Goal: Transaction & Acquisition: Purchase product/service

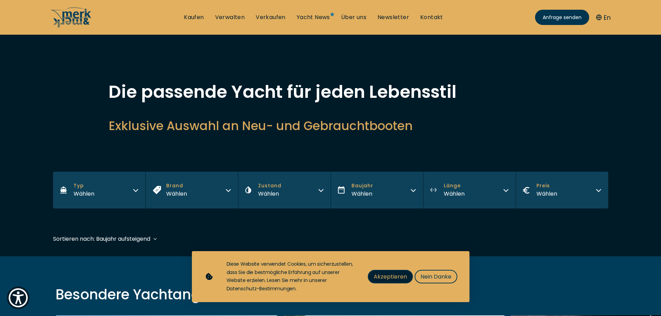
click at [398, 278] on span "Akzeptieren" at bounding box center [389, 276] width 33 height 9
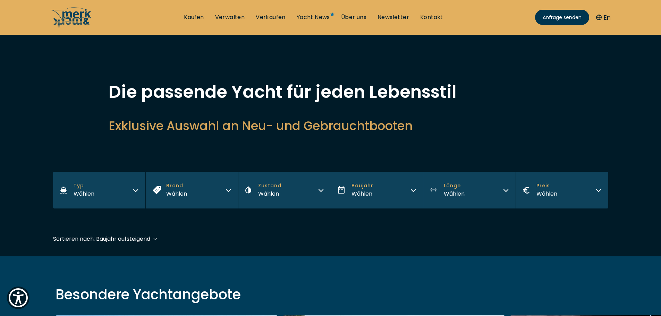
click at [291, 193] on button "Zustand Wählen" at bounding box center [284, 190] width 93 height 37
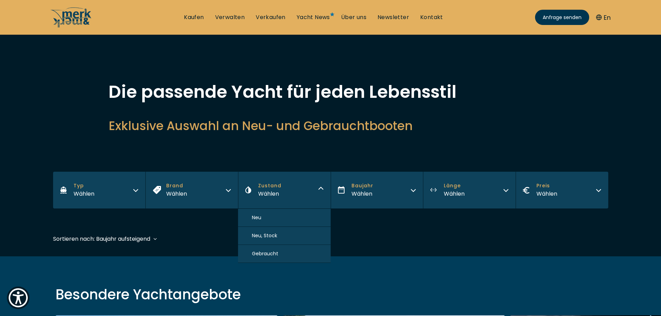
click at [266, 234] on span "Neu, Stock" at bounding box center [264, 235] width 25 height 7
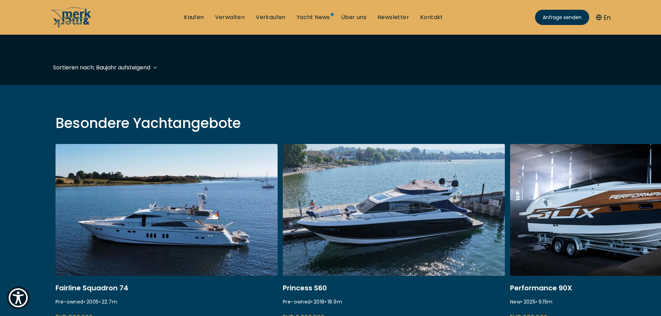
scroll to position [172, 0]
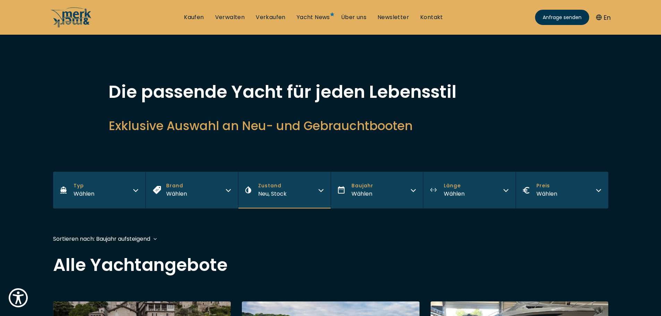
click at [485, 196] on button "Länge Wählen" at bounding box center [469, 190] width 93 height 37
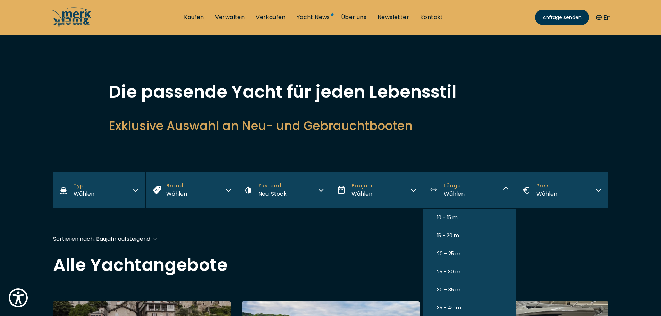
click at [460, 291] on button "30 - 35 m" at bounding box center [469, 290] width 93 height 18
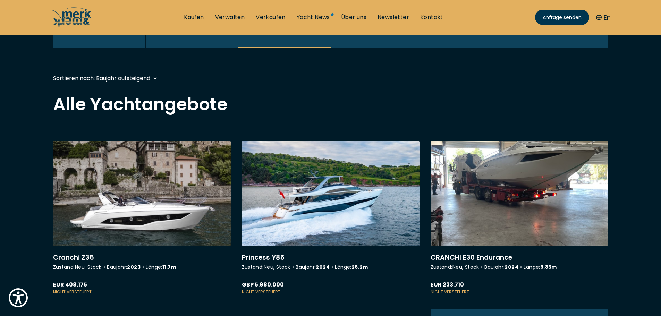
scroll to position [0, 0]
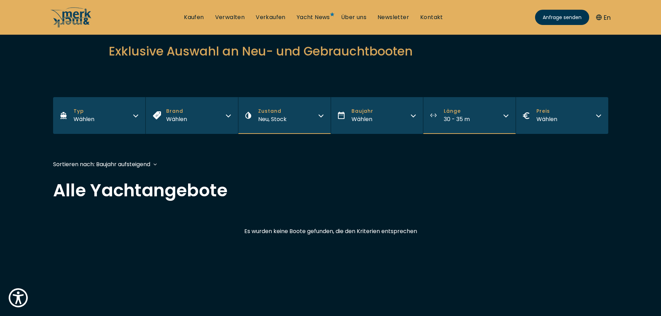
scroll to position [70, 0]
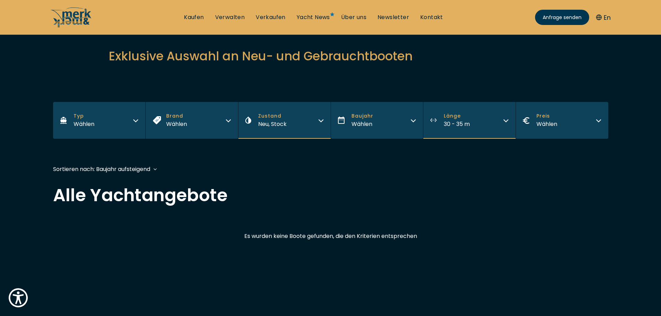
click at [469, 125] on span "30 - 35 m" at bounding box center [456, 124] width 26 height 8
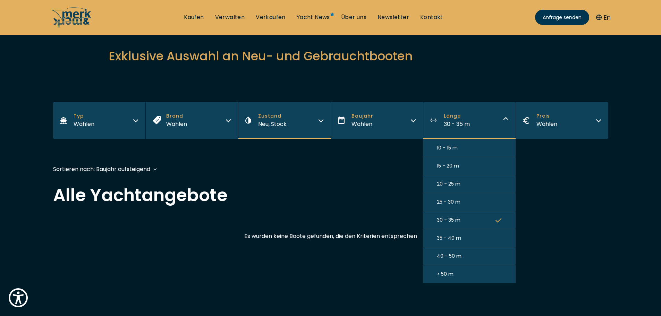
click at [463, 204] on button "25 - 30 m" at bounding box center [469, 202] width 93 height 18
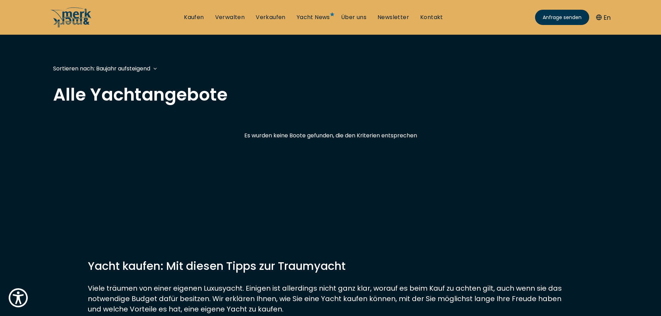
scroll to position [172, 0]
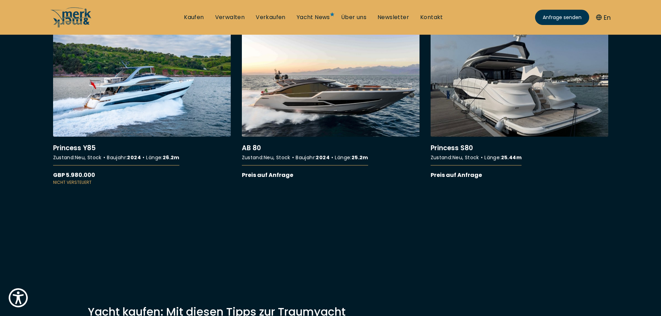
scroll to position [277, 0]
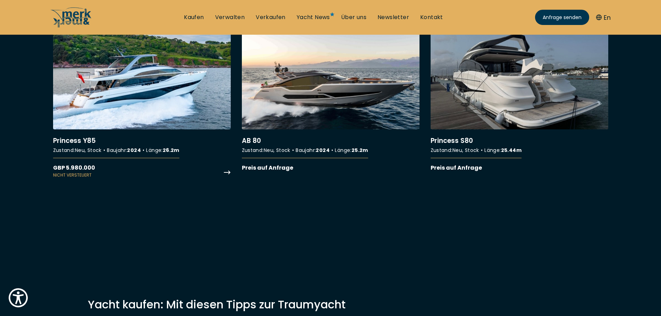
click at [86, 143] on link "More details about Princess Y85" at bounding box center [142, 101] width 178 height 154
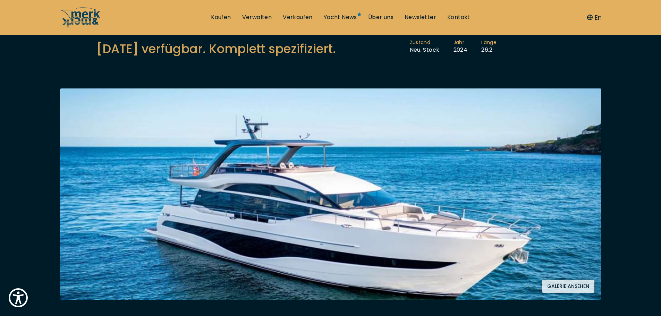
scroll to position [104, 0]
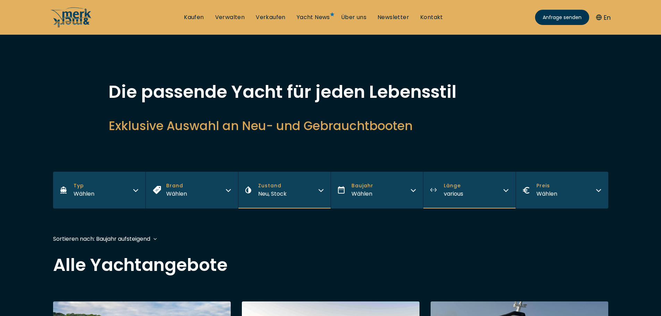
click at [297, 193] on button "Zustand Neu, Stock" at bounding box center [284, 190] width 93 height 37
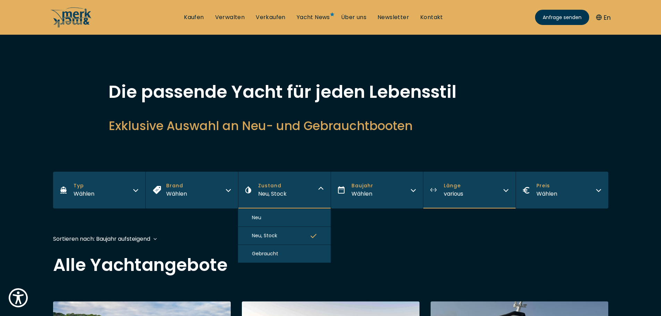
click at [292, 251] on button "Gebraucht" at bounding box center [284, 254] width 93 height 18
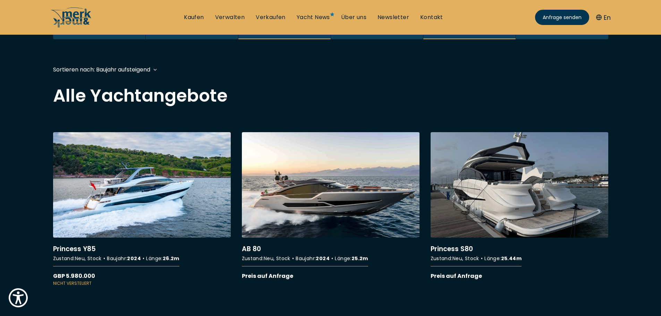
scroll to position [0, 0]
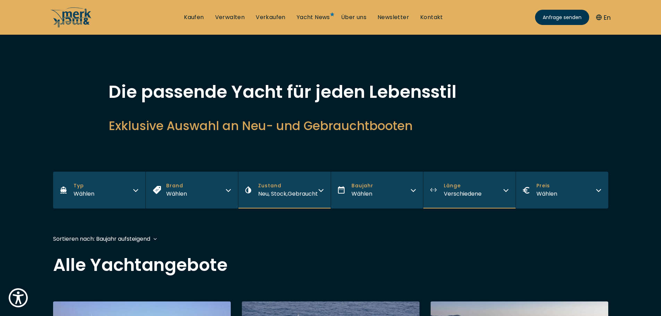
click at [480, 198] on span "Verschiedene" at bounding box center [462, 194] width 38 height 8
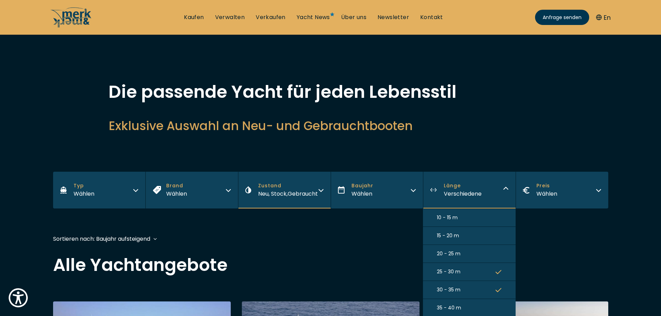
click at [470, 281] on button "25 - 30 m" at bounding box center [469, 272] width 93 height 18
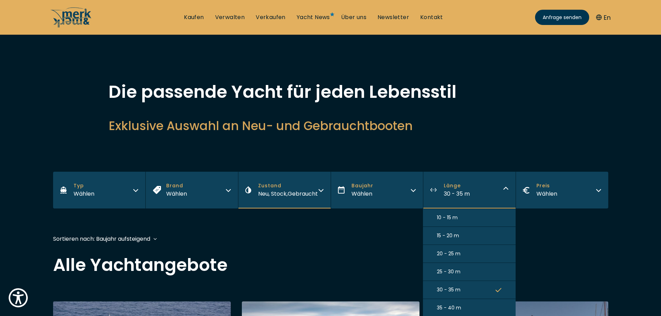
click at [274, 243] on div "Sortieren nach: Baujahr aufsteigend Preis absteigend Preis aufsteigend Länge ab…" at bounding box center [330, 242] width 555 height 16
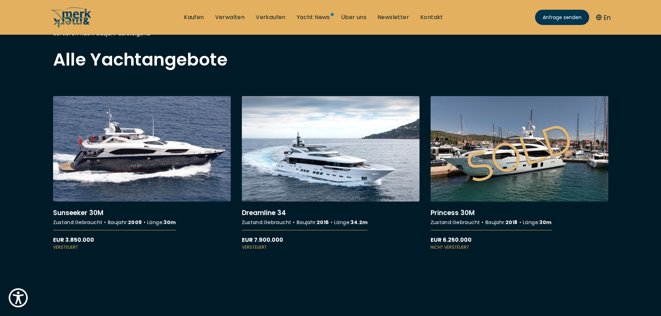
scroll to position [208, 0]
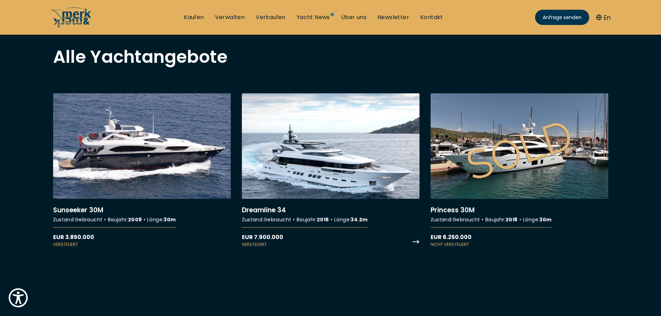
click at [316, 201] on link "More details about Dreamline 34" at bounding box center [331, 170] width 178 height 154
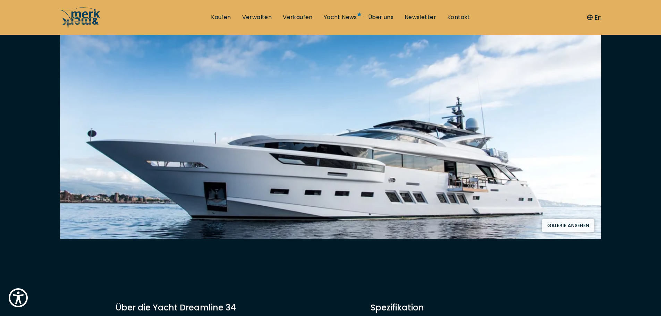
scroll to position [139, 0]
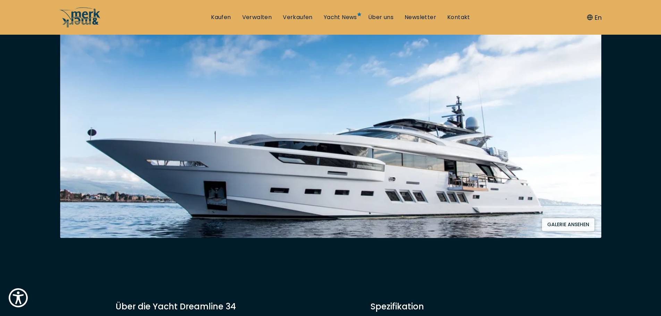
click at [591, 225] on button "Galerie ansehen" at bounding box center [568, 224] width 52 height 13
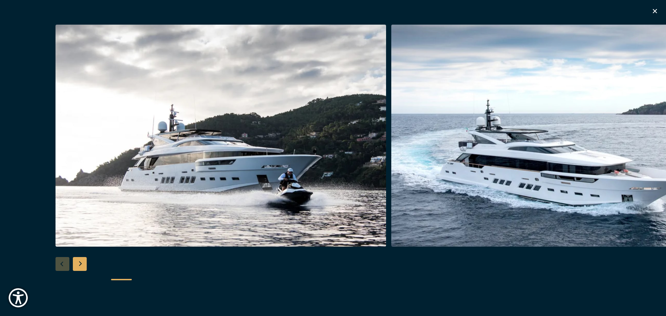
click at [81, 268] on div "Next slide" at bounding box center [80, 264] width 14 height 14
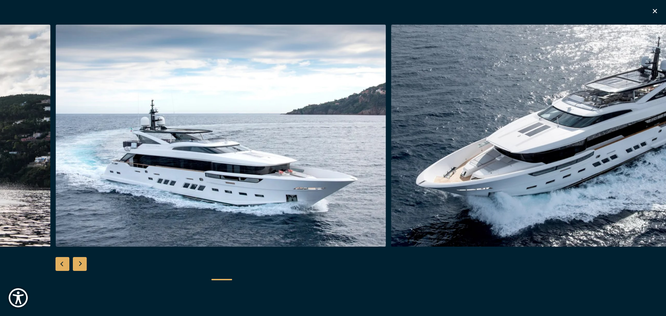
click at [81, 268] on div "Next slide" at bounding box center [80, 264] width 14 height 14
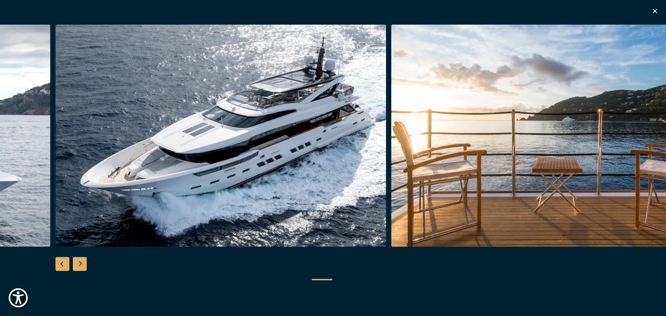
click at [81, 268] on div "Next slide" at bounding box center [80, 264] width 14 height 14
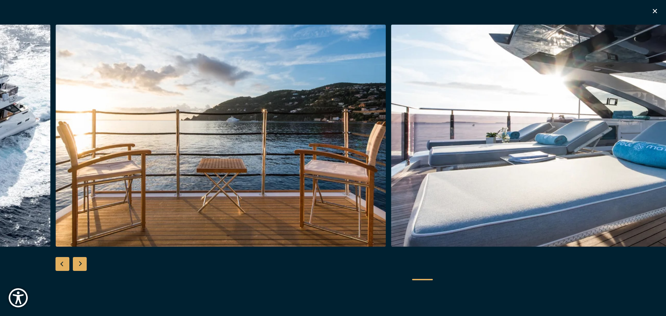
click at [81, 268] on div "Next slide" at bounding box center [80, 264] width 14 height 14
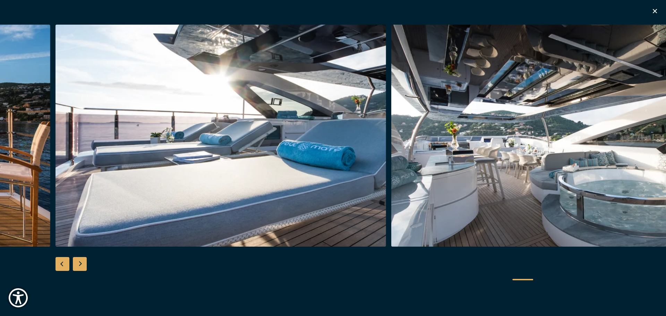
click at [81, 268] on div "Next slide" at bounding box center [80, 264] width 14 height 14
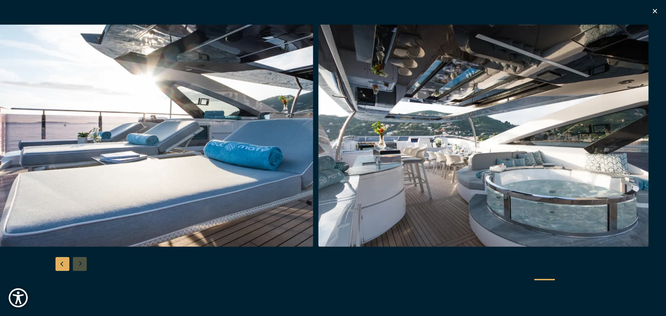
click at [81, 268] on div at bounding box center [333, 158] width 666 height 267
click at [658, 10] on icon "button" at bounding box center [654, 11] width 8 height 8
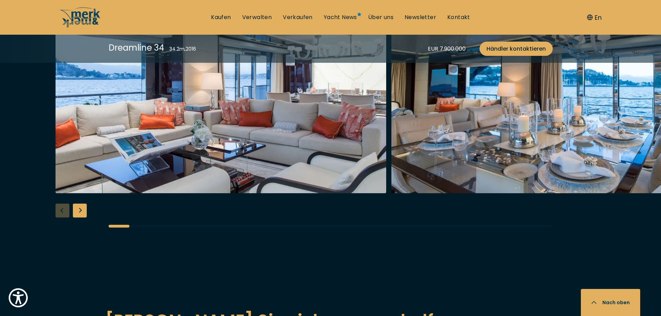
scroll to position [1283, 0]
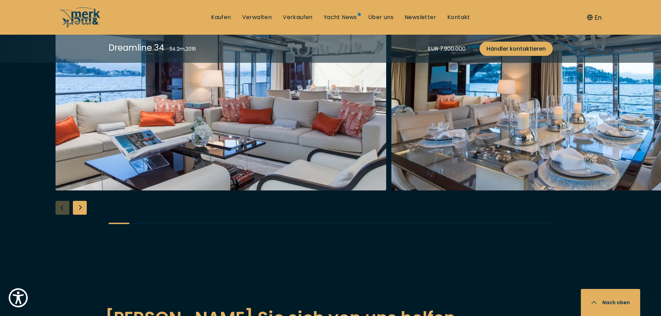
click at [83, 209] on div "Next slide" at bounding box center [80, 208] width 14 height 14
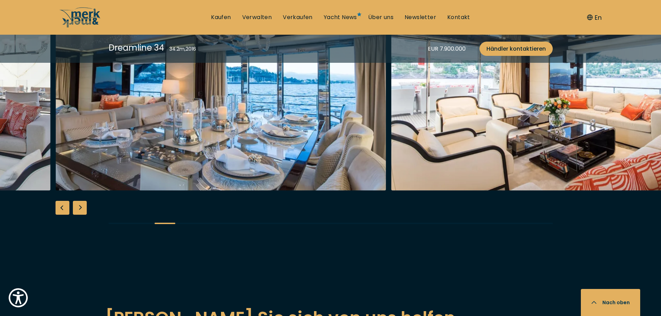
click at [83, 209] on div "Next slide" at bounding box center [80, 208] width 14 height 14
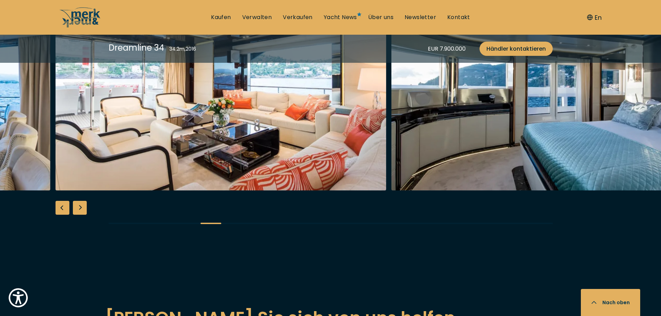
click at [83, 209] on div "Next slide" at bounding box center [80, 208] width 14 height 14
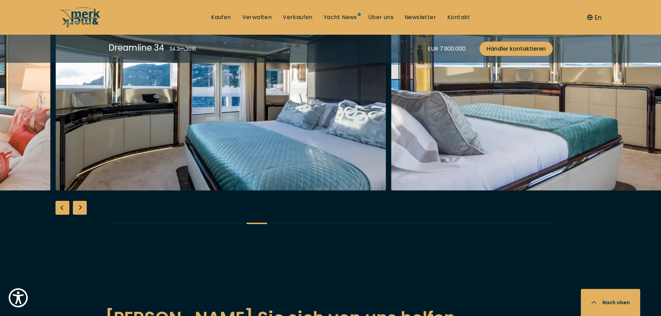
click at [83, 209] on div "Next slide" at bounding box center [80, 208] width 14 height 14
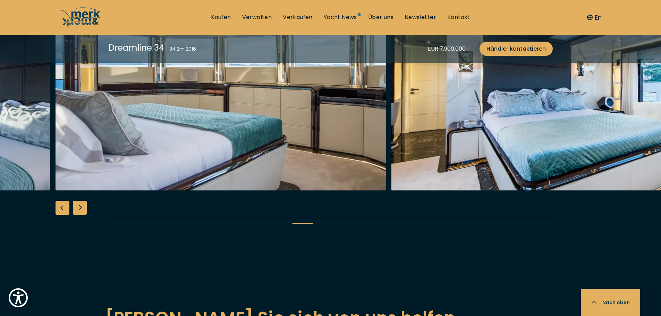
click at [83, 209] on div "Next slide" at bounding box center [80, 208] width 14 height 14
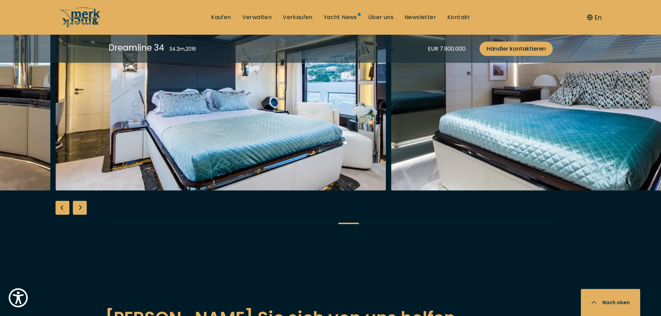
click at [83, 209] on div "Next slide" at bounding box center [80, 208] width 14 height 14
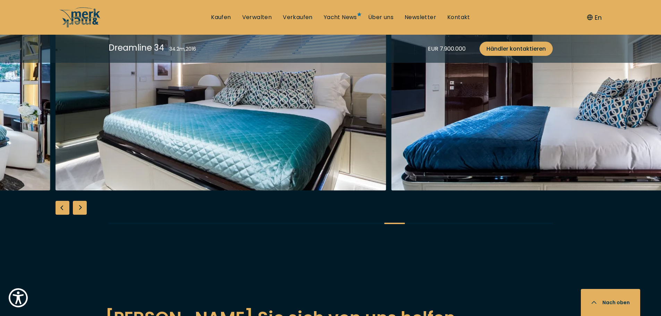
click at [83, 209] on div "Next slide" at bounding box center [80, 208] width 14 height 14
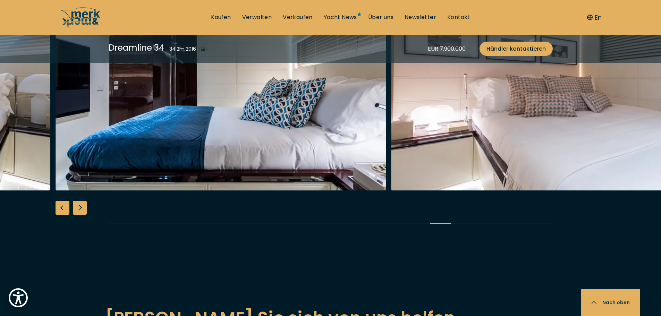
click at [83, 209] on div "Next slide" at bounding box center [80, 208] width 14 height 14
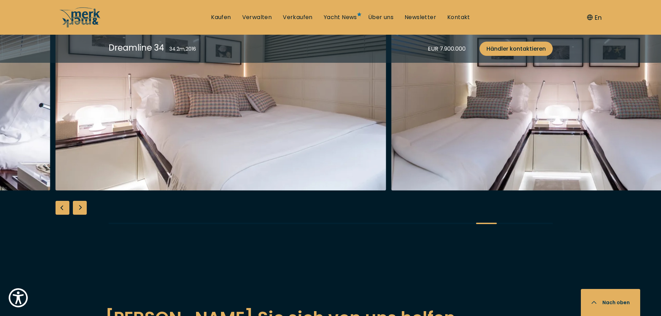
click at [83, 209] on div "Next slide" at bounding box center [80, 208] width 14 height 14
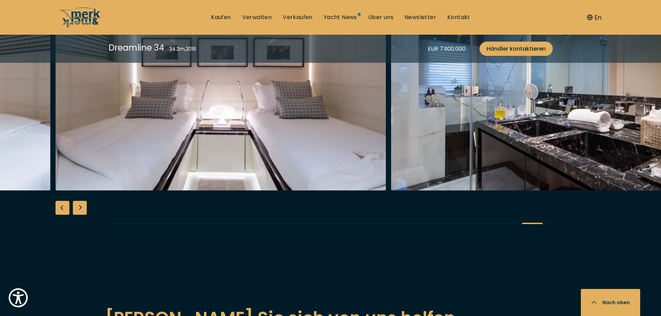
click at [83, 209] on div "Next slide" at bounding box center [80, 208] width 14 height 14
